Goal: Task Accomplishment & Management: Use online tool/utility

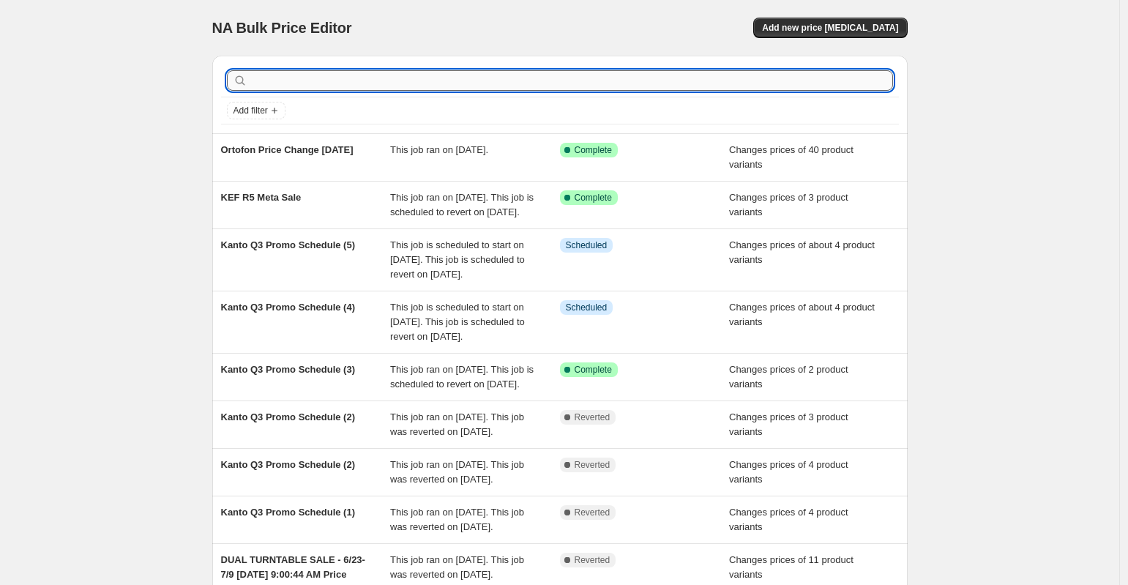
click at [364, 78] on input "text" at bounding box center [571, 80] width 643 height 21
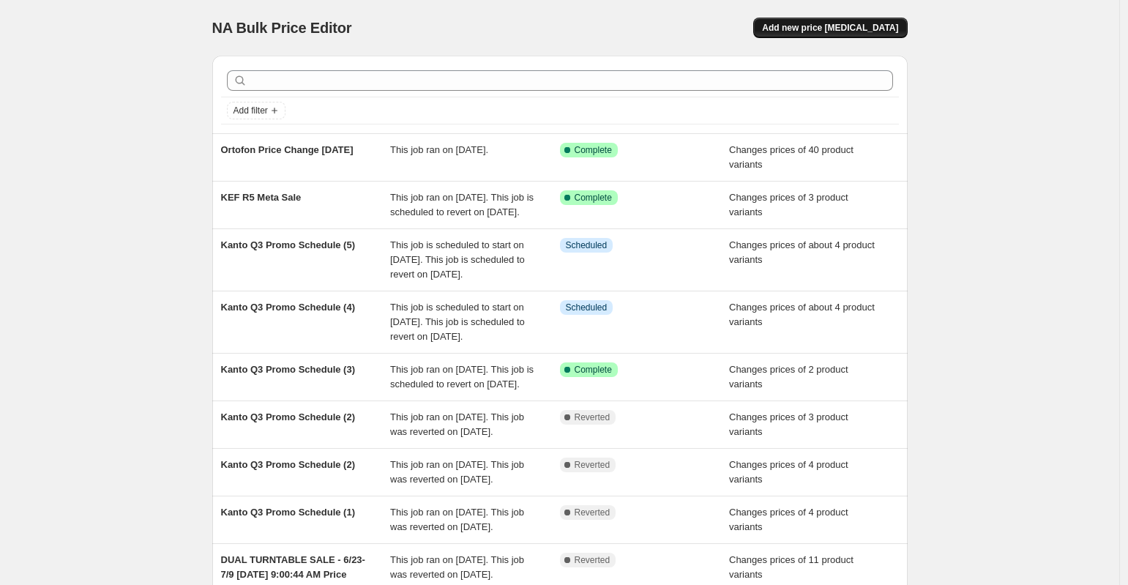
click at [814, 26] on span "Add new price change job" at bounding box center [830, 28] width 136 height 12
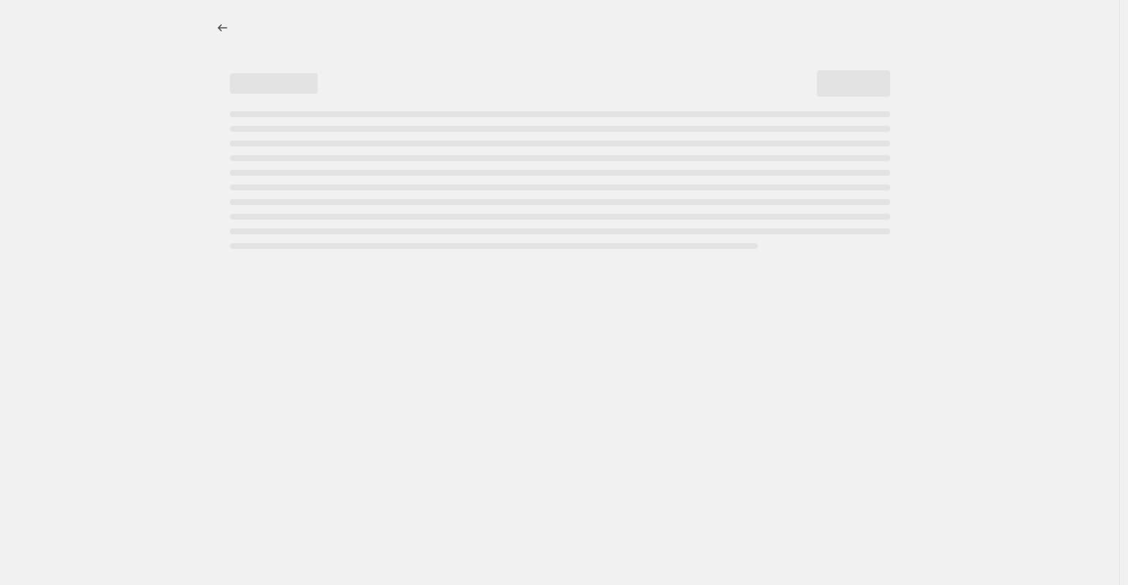
select select "percentage"
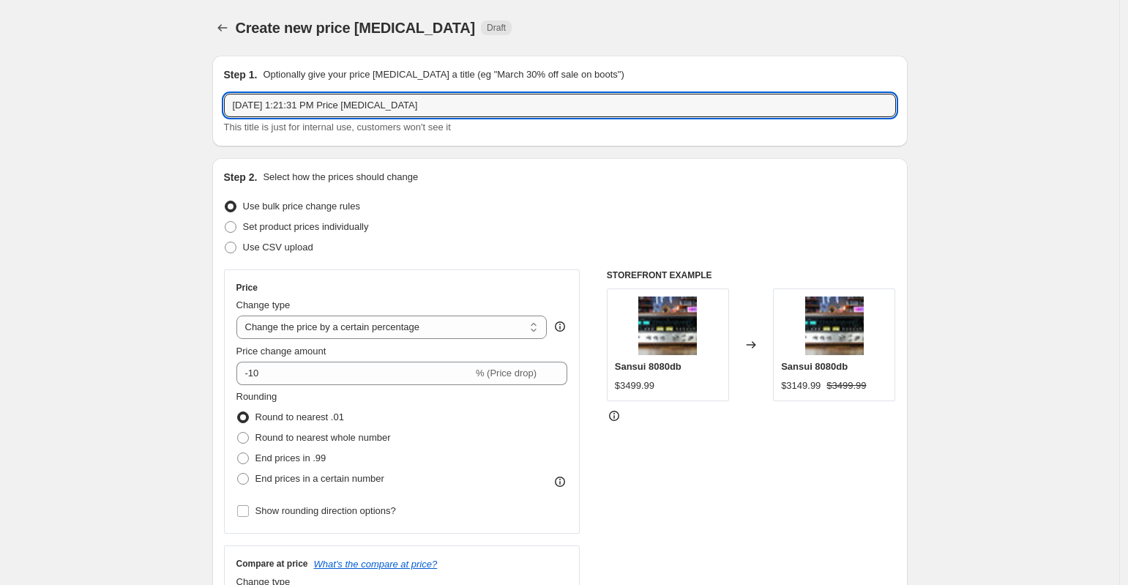
drag, startPoint x: 443, startPoint y: 107, endPoint x: 212, endPoint y: 82, distance: 232.0
type input "ORA 4/YU September Price Change"
click at [231, 228] on span at bounding box center [231, 227] width 12 height 12
click at [226, 222] on input "Set product prices individually" at bounding box center [225, 221] width 1 height 1
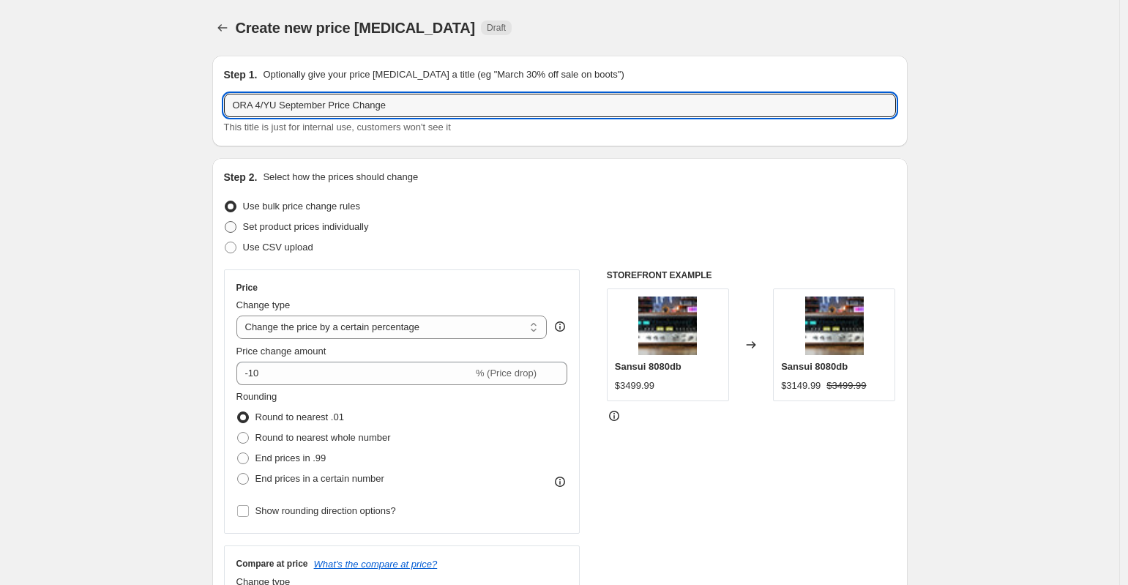
radio input "true"
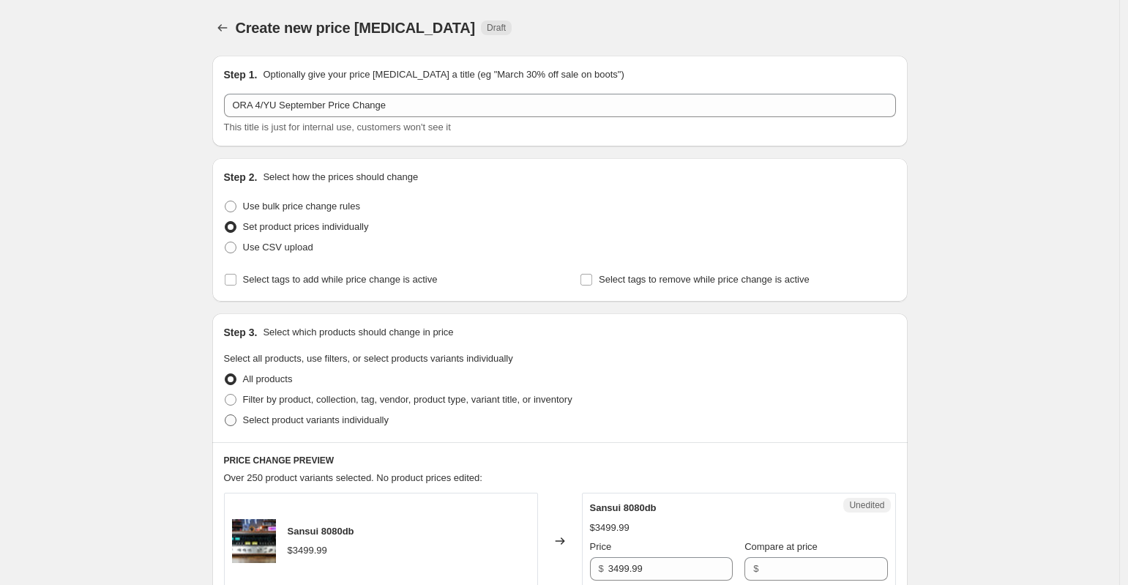
click at [234, 423] on span at bounding box center [231, 420] width 12 height 12
click at [226, 415] on input "Select product variants individually" at bounding box center [225, 414] width 1 height 1
radio input "true"
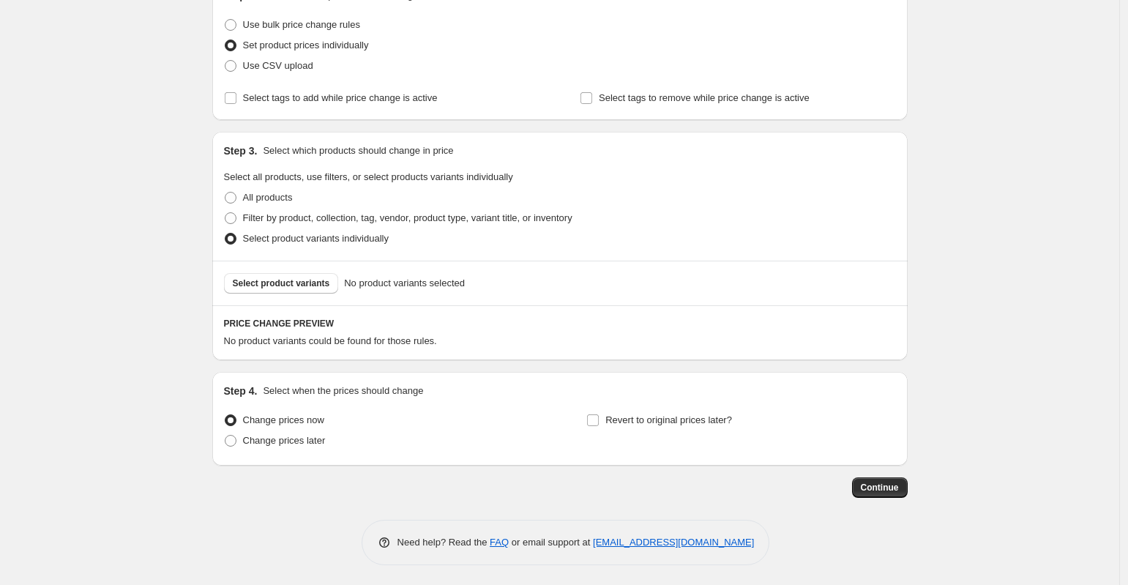
scroll to position [181, 0]
click at [313, 283] on span "Select product variants" at bounding box center [281, 284] width 97 height 12
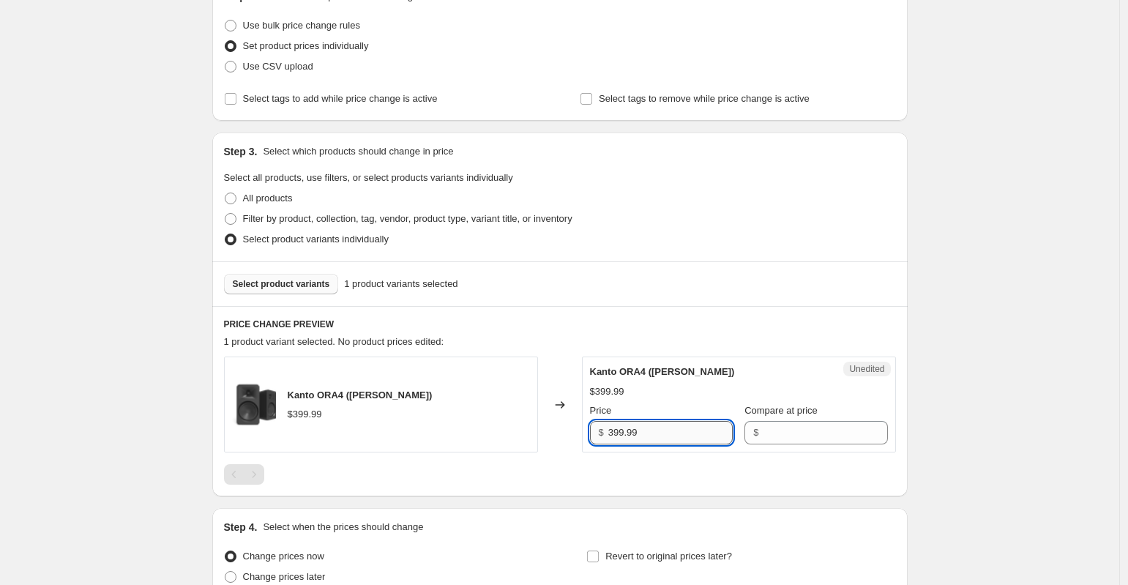
click at [679, 428] on input "399.99" at bounding box center [671, 432] width 124 height 23
type input "3"
type input "449.99"
click at [1022, 383] on div "Create new price change job. This page is ready Create new price change job Dra…" at bounding box center [560, 271] width 1120 height 904
click at [1062, 319] on div "Create new price change job. This page is ready Create new price change job Dra…" at bounding box center [560, 271] width 1120 height 904
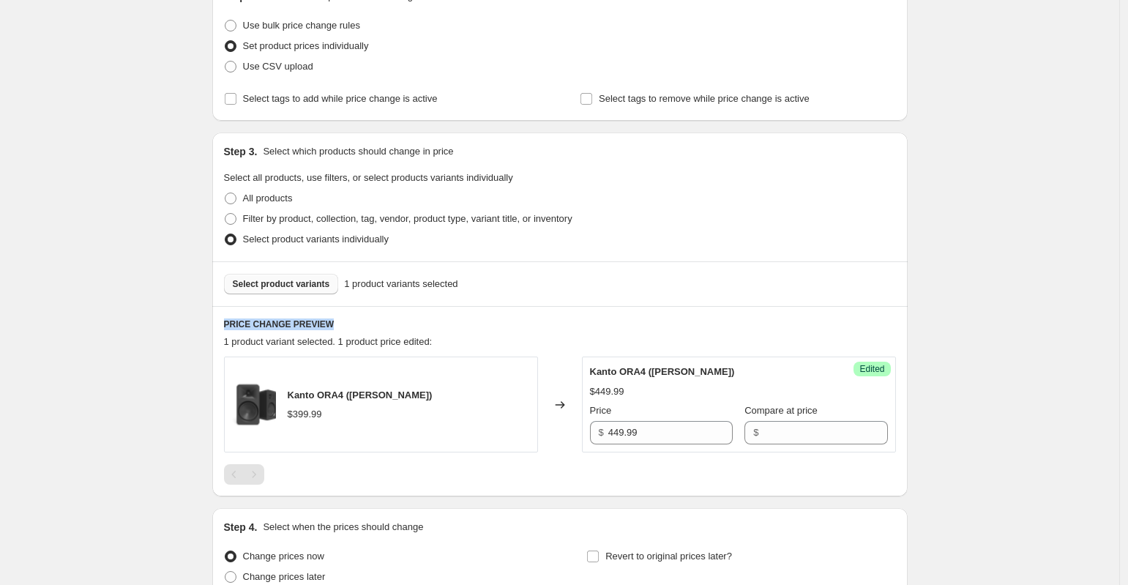
click at [277, 289] on button "Select product variants" at bounding box center [281, 284] width 115 height 21
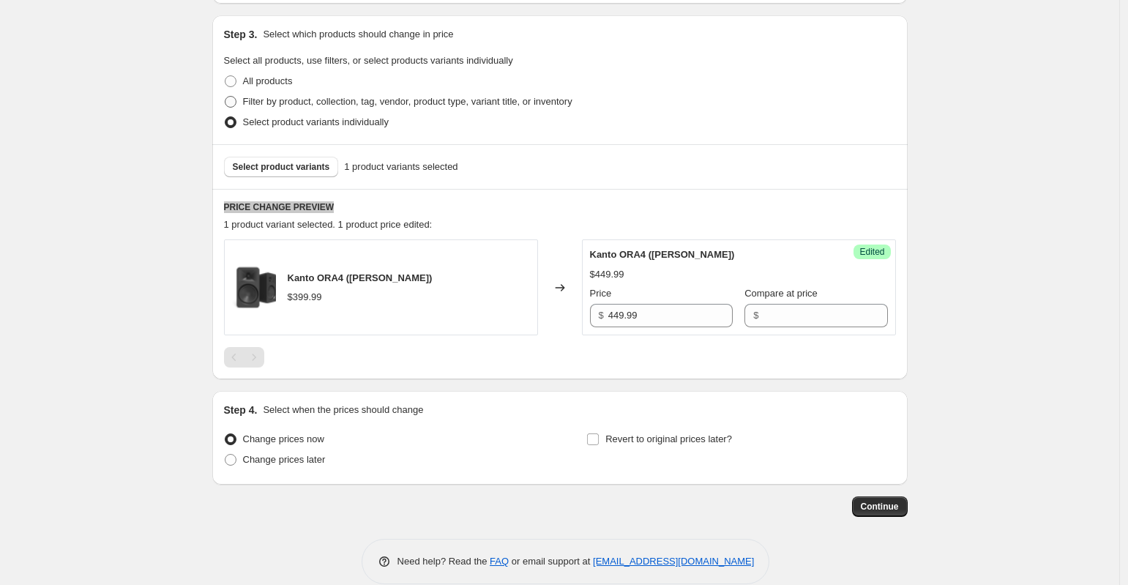
scroll to position [319, 0]
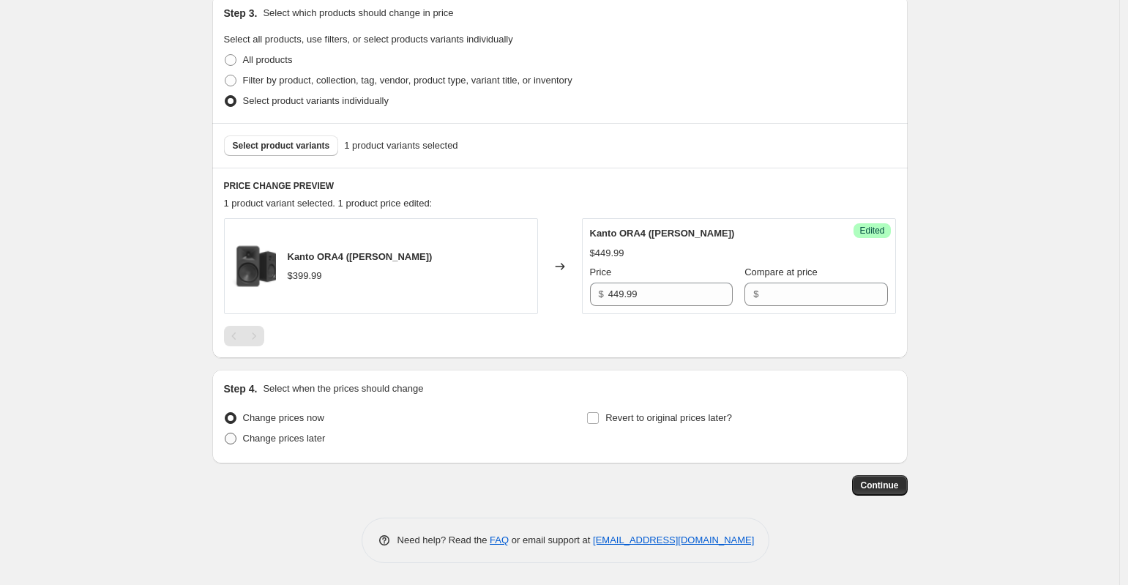
click at [270, 440] on span "Change prices later" at bounding box center [284, 438] width 83 height 11
click at [226, 434] on input "Change prices later" at bounding box center [225, 433] width 1 height 1
radio input "true"
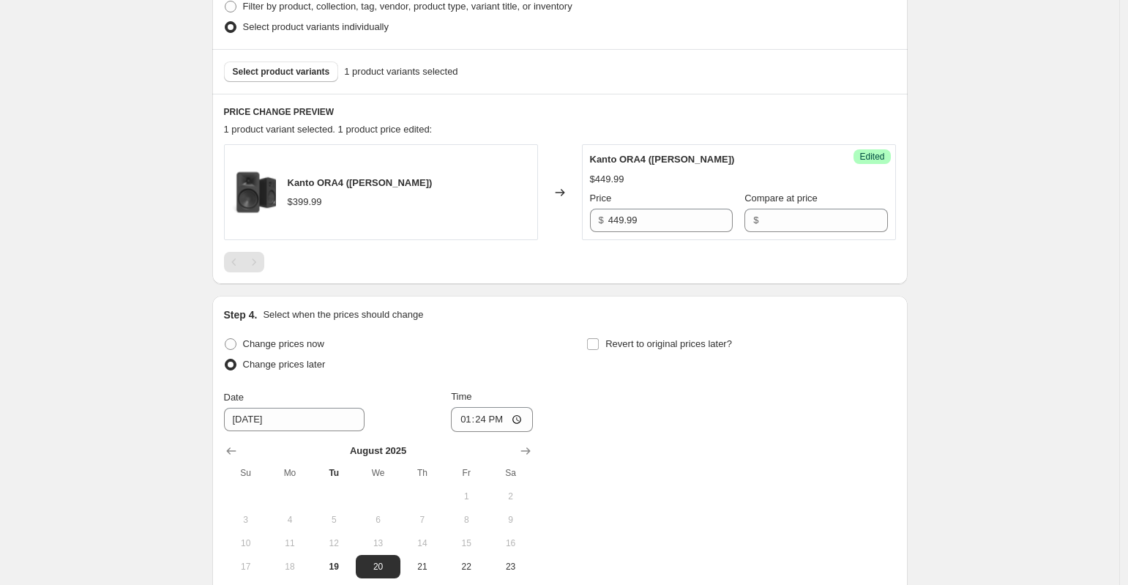
scroll to position [414, 0]
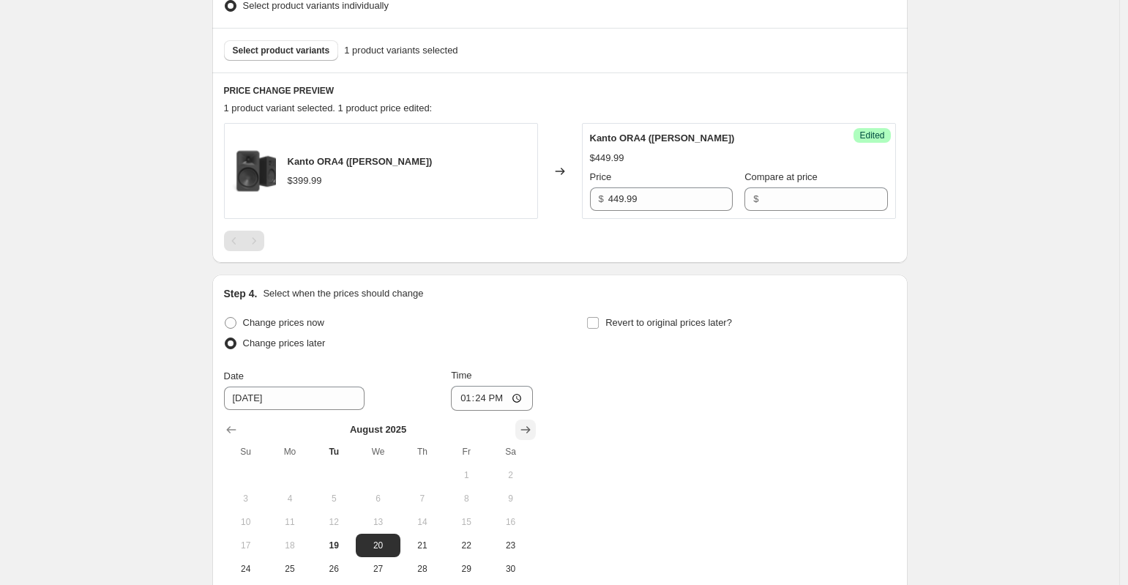
click at [533, 431] on icon "Show next month, September 2025" at bounding box center [525, 430] width 15 height 15
click at [533, 431] on icon "Show next month, October 2025" at bounding box center [525, 430] width 15 height 15
click at [237, 428] on icon "Show previous month, September 2025" at bounding box center [231, 430] width 15 height 15
click at [286, 504] on span "8" at bounding box center [290, 499] width 32 height 12
type input "9/8/2025"
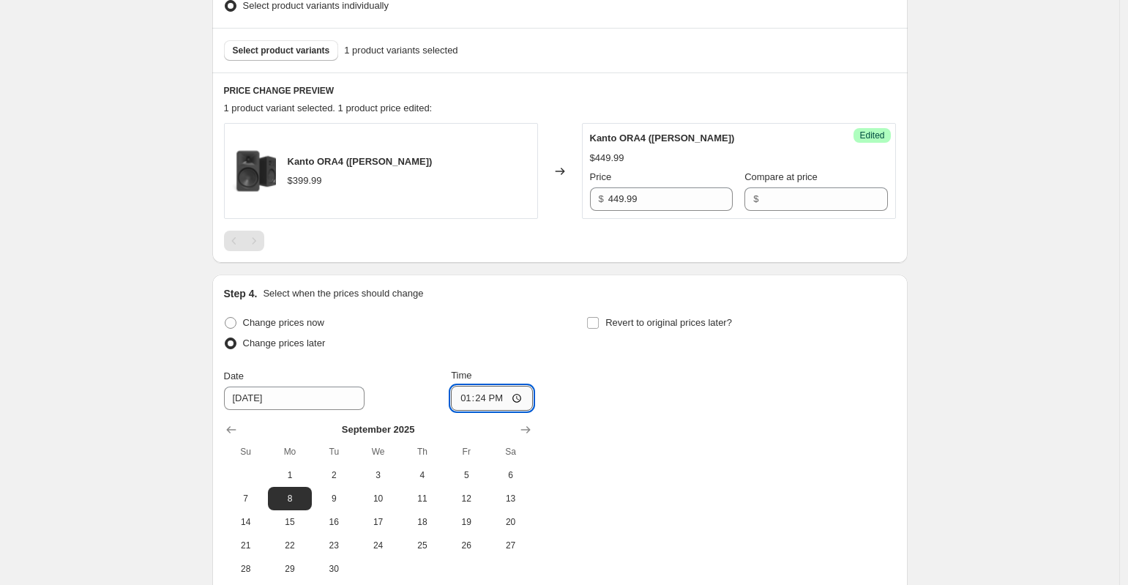
click at [466, 398] on input "13:24" at bounding box center [492, 398] width 82 height 25
click at [663, 444] on div "Change prices now Change prices later Date 9/8/2025 Time 12:00 September 2025 S…" at bounding box center [560, 447] width 672 height 268
click at [501, 398] on input "12:00" at bounding box center [492, 398] width 82 height 25
type input "00:00"
drag, startPoint x: 501, startPoint y: 398, endPoint x: 608, endPoint y: 398, distance: 106.9
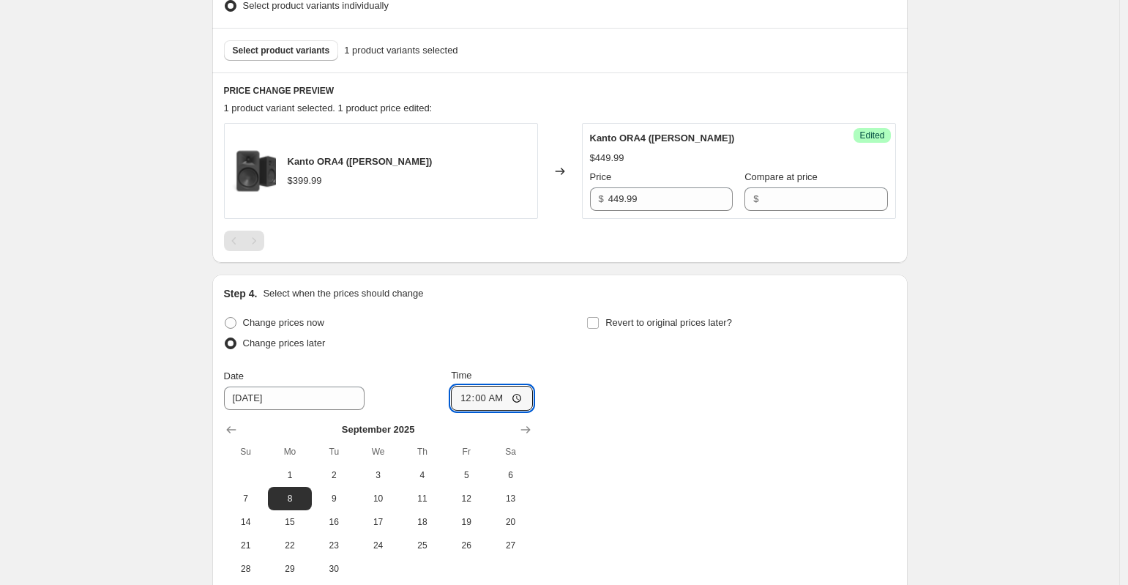
click at [608, 398] on div "Change prices now Change prices later Date 9/8/2025 Time 00:00 September 2025 S…" at bounding box center [560, 447] width 672 height 268
click at [593, 321] on input "Revert to original prices later?" at bounding box center [593, 323] width 12 height 12
checkbox input "true"
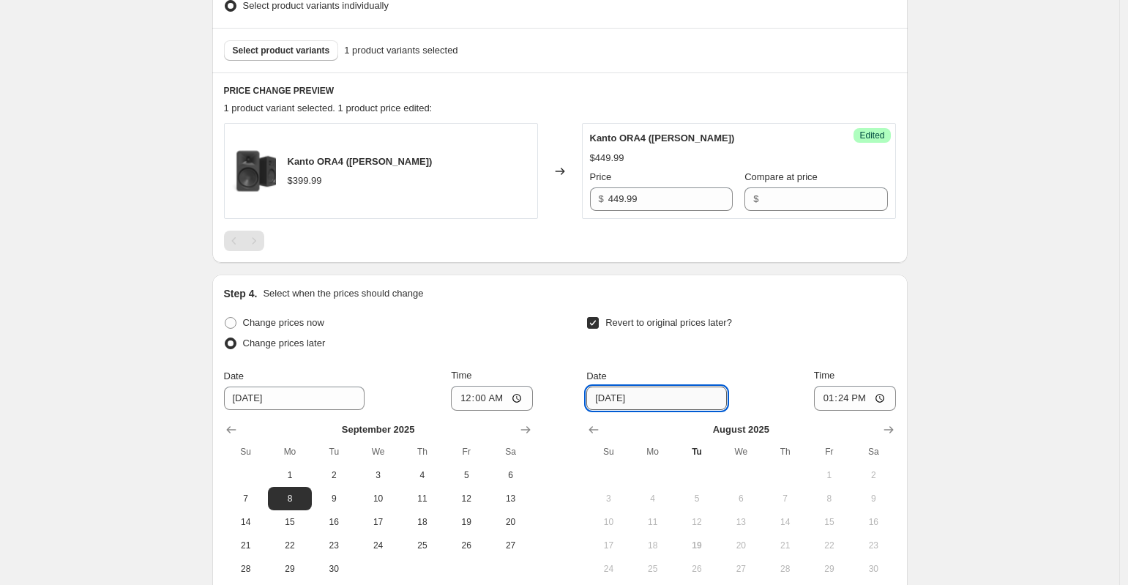
click at [652, 406] on input "8/26/2025" at bounding box center [657, 398] width 141 height 23
type input "8"
type input "9/21/25"
click at [831, 398] on input "13:24" at bounding box center [855, 398] width 82 height 25
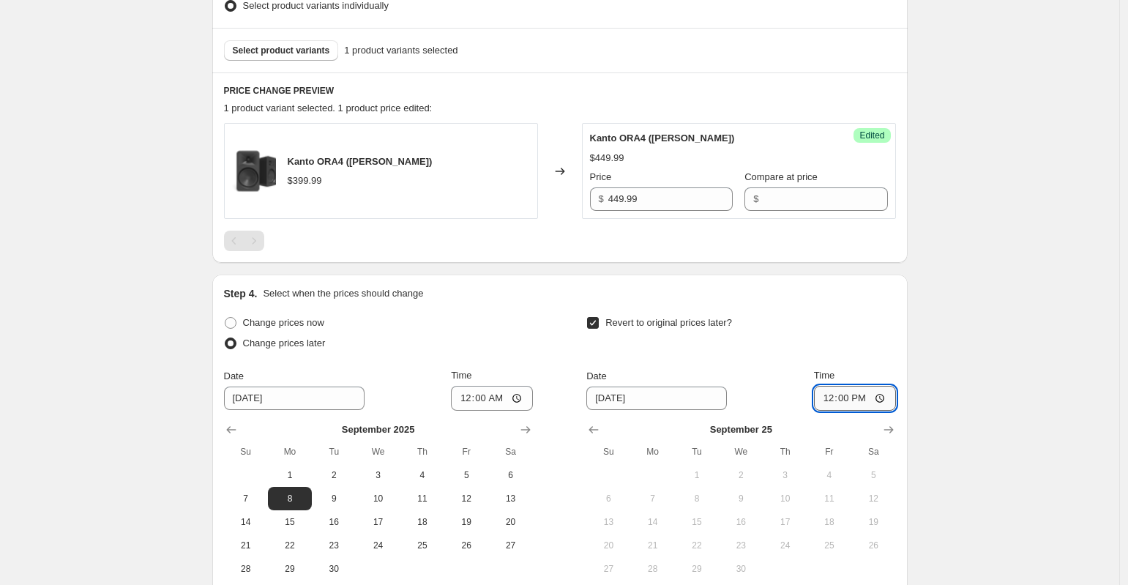
type input "00:00"
click at [1035, 330] on div "Create new price change job. This page is ready Create new price change job Dra…" at bounding box center [560, 163] width 1120 height 1155
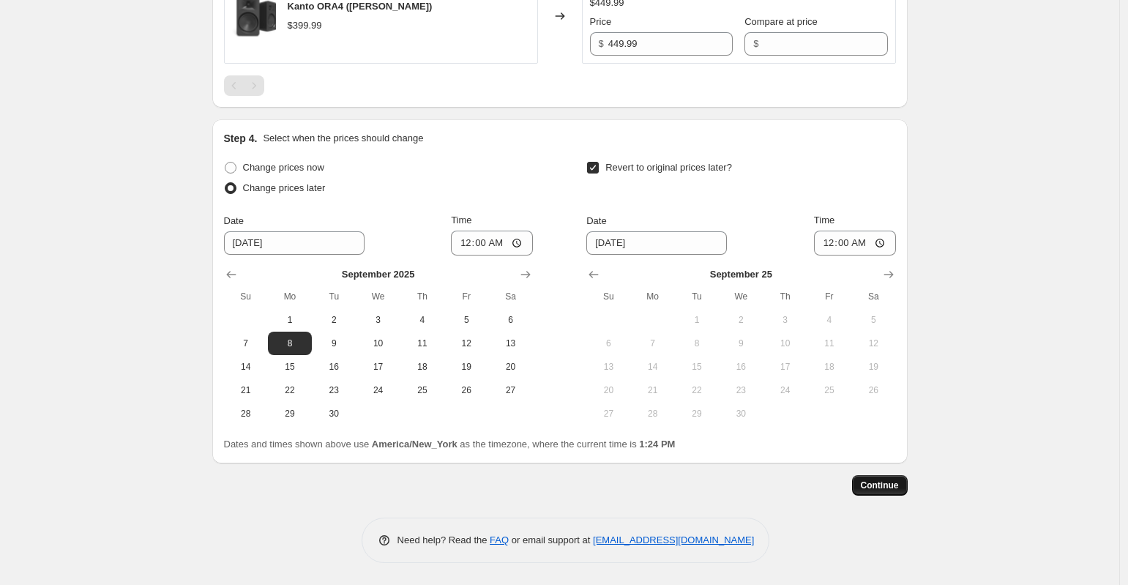
click at [888, 477] on button "Continue" at bounding box center [880, 485] width 56 height 21
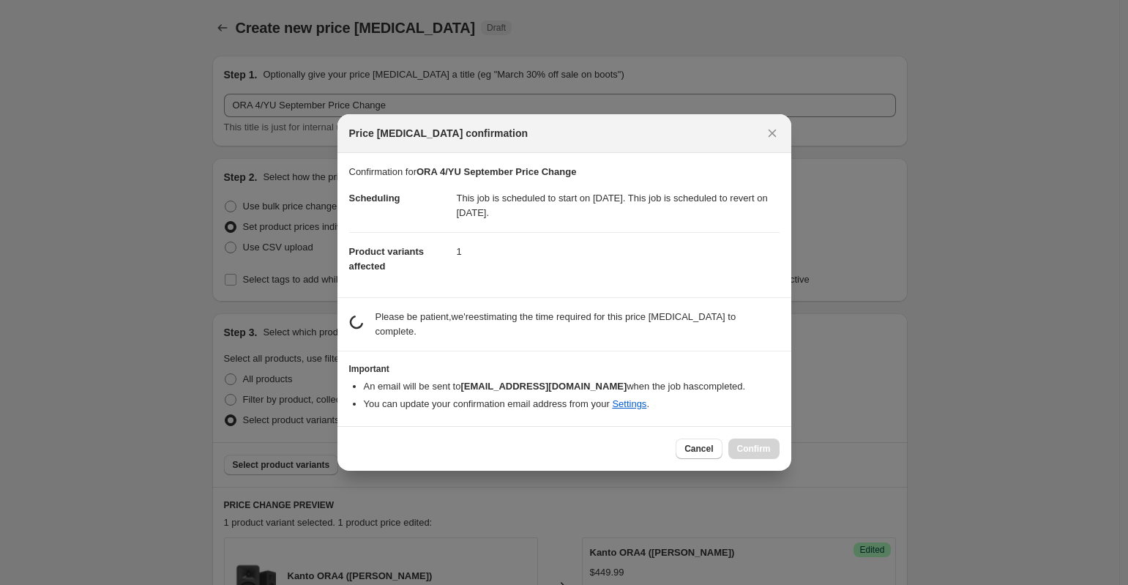
scroll to position [0, 0]
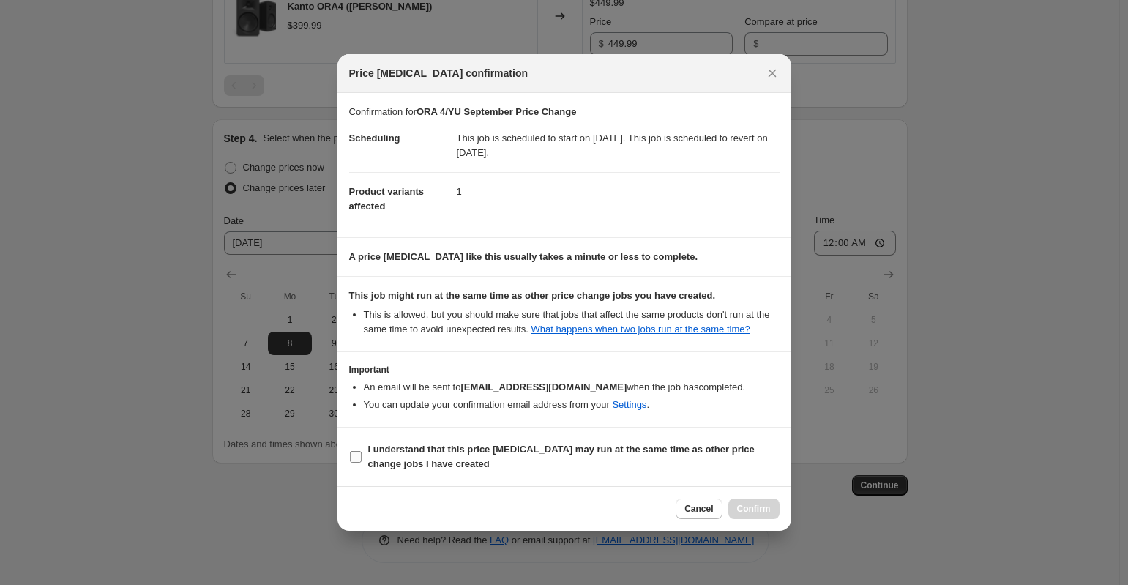
click at [357, 455] on label "I understand that this price change job may run at the same time as other price…" at bounding box center [564, 456] width 431 height 35
click at [357, 455] on input "I understand that this price change job may run at the same time as other price…" at bounding box center [356, 457] width 12 height 12
checkbox input "true"
click at [768, 515] on span "Confirm" at bounding box center [754, 509] width 34 height 12
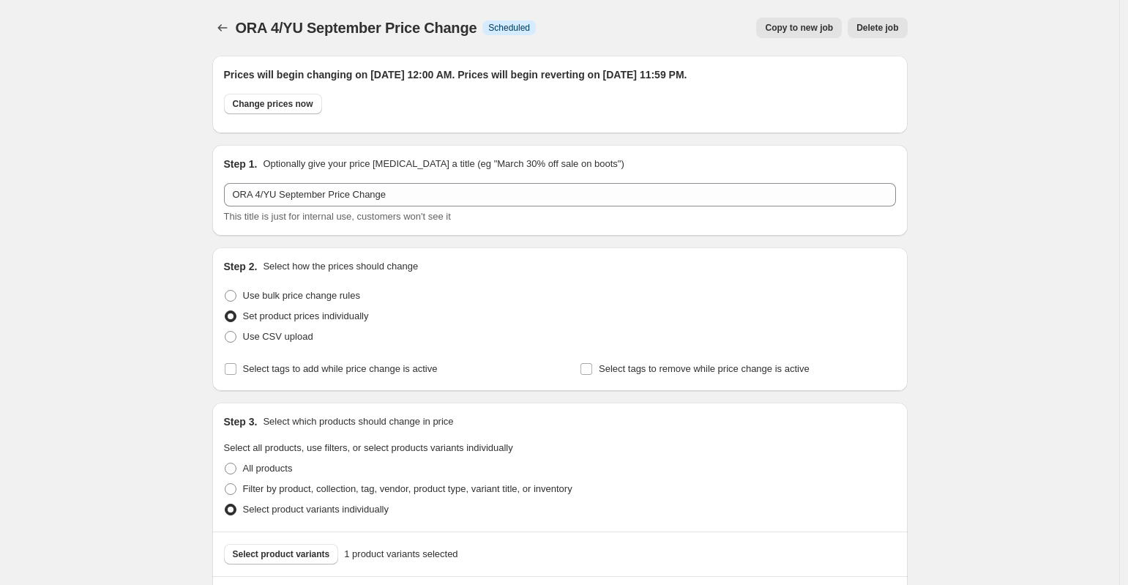
scroll to position [570, 0]
